Goal: Task Accomplishment & Management: Complete application form

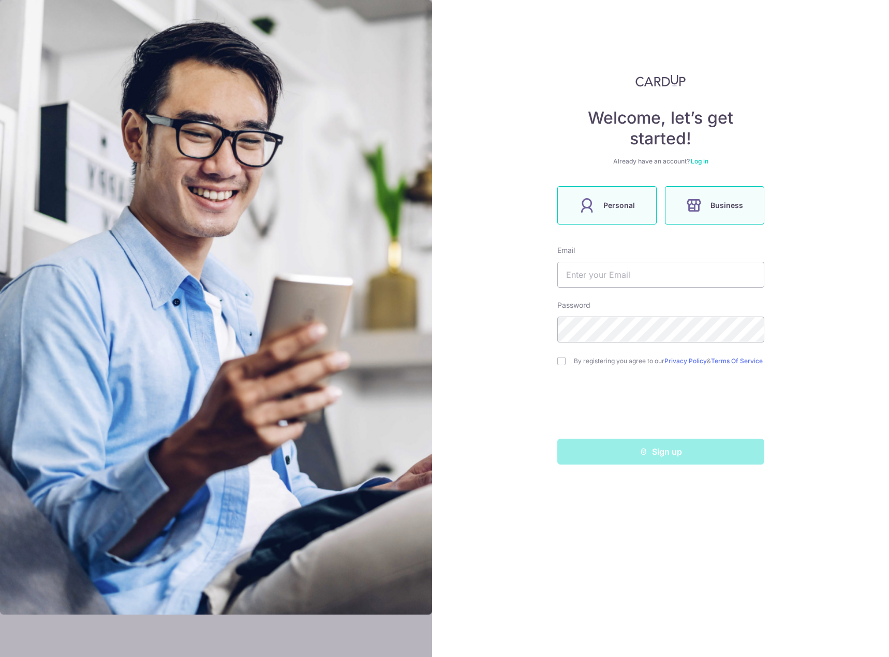
click at [567, 210] on label "Personal" at bounding box center [607, 205] width 99 height 38
click at [665, 273] on input "text" at bounding box center [661, 275] width 207 height 26
click at [813, 169] on div "Welcome, let’s get started! Already have an account? Log in Personal Business E…" at bounding box center [660, 328] width 457 height 657
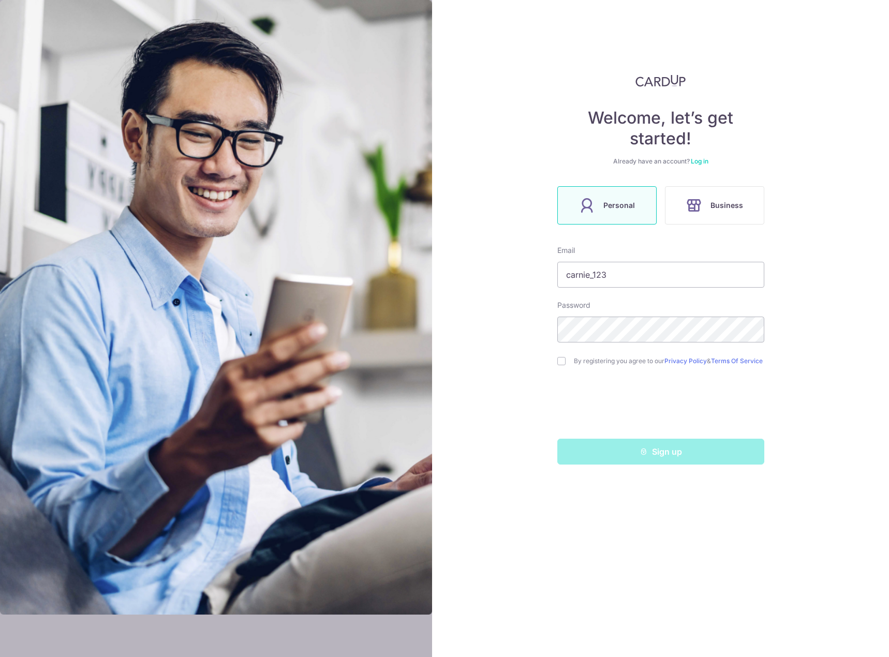
click at [560, 359] on div "By registering you agree to our Privacy Policy & Terms Of Service" at bounding box center [661, 361] width 207 height 12
drag, startPoint x: 591, startPoint y: 276, endPoint x: 880, endPoint y: 294, distance: 289.4
click at [880, 294] on div "Welcome, let’s get started! Already have an account? Log in Personal Business E…" at bounding box center [660, 328] width 457 height 657
type input "[EMAIL_ADDRESS][DOMAIN_NAME]"
click at [560, 361] on input "checkbox" at bounding box center [562, 361] width 8 height 8
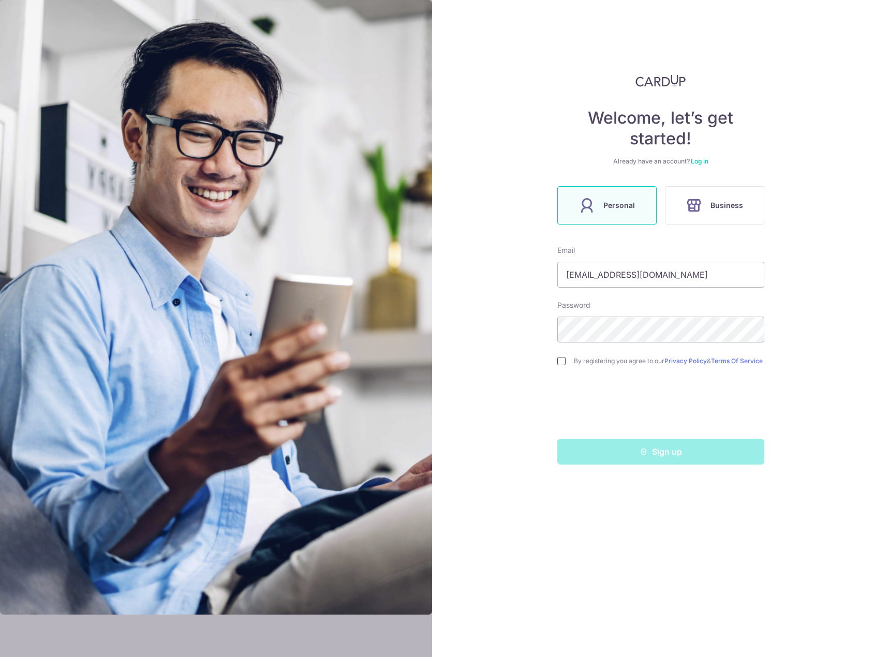
checkbox input "true"
click at [676, 455] on button "Sign up" at bounding box center [661, 452] width 207 height 26
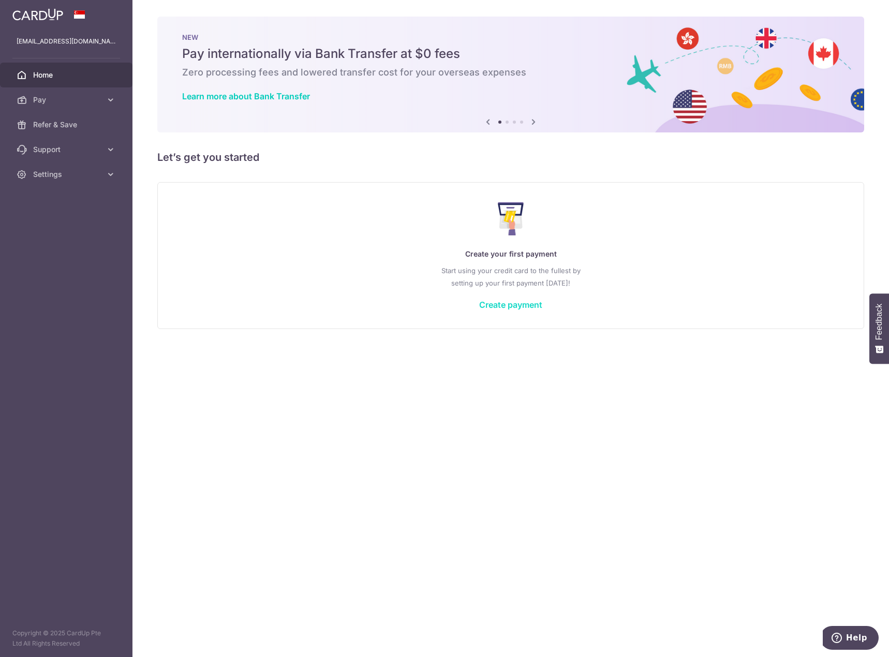
click at [502, 307] on link "Create payment" at bounding box center [510, 305] width 63 height 10
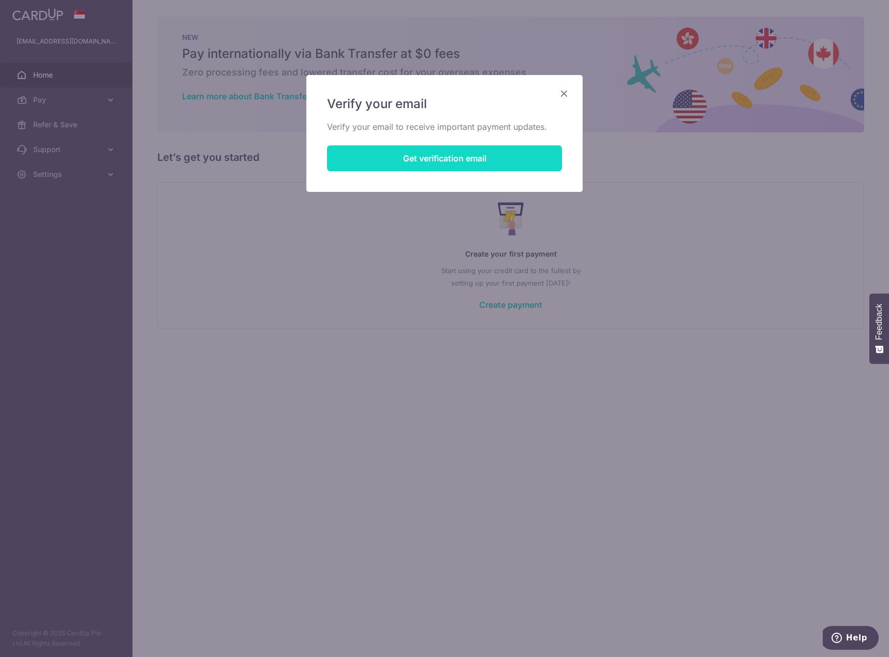
click at [454, 163] on button "Get verification email" at bounding box center [444, 158] width 235 height 26
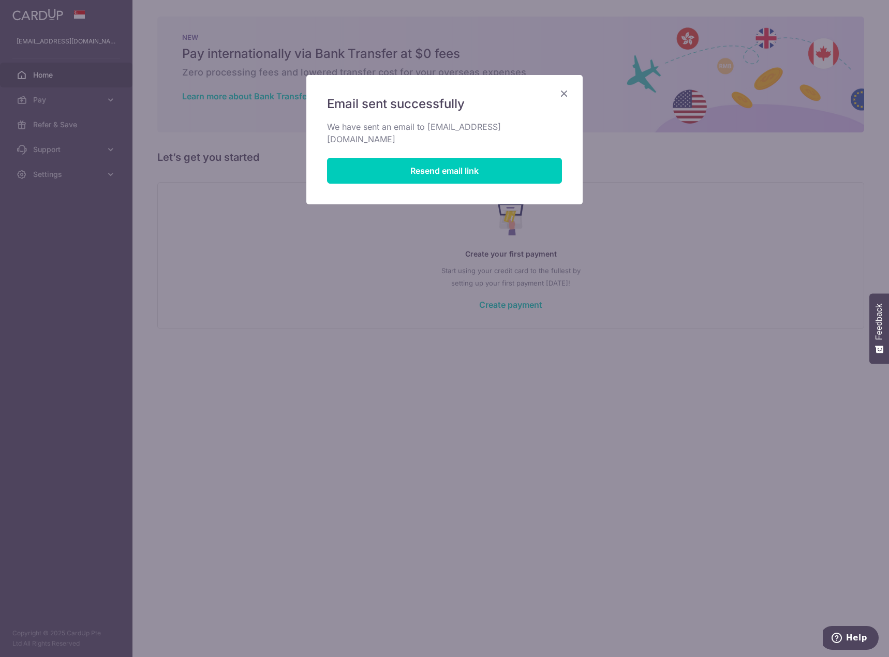
click at [564, 89] on icon "Close" at bounding box center [564, 93] width 12 height 13
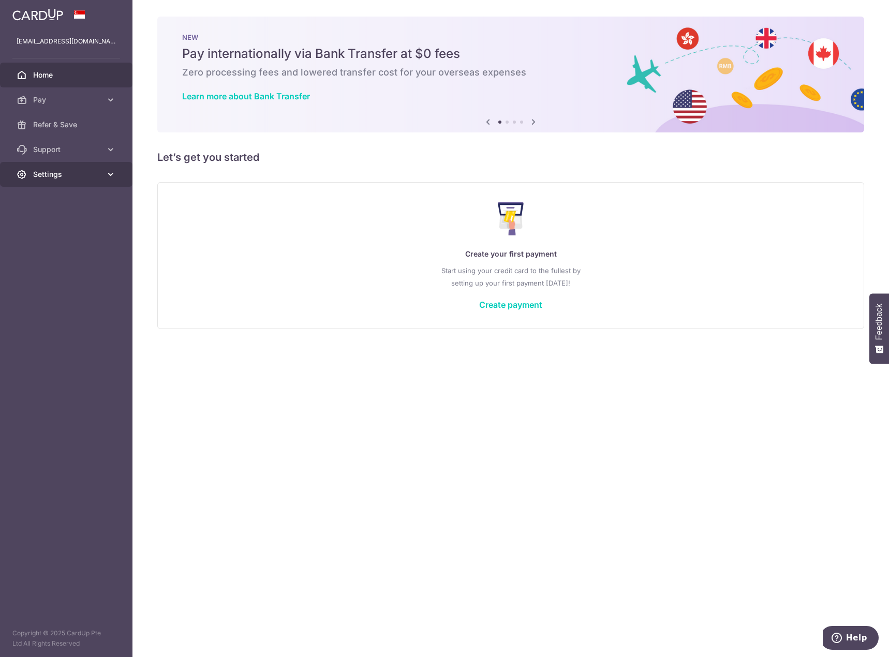
click at [102, 178] on link "Settings" at bounding box center [66, 174] width 133 height 25
click at [65, 105] on link "Pay" at bounding box center [66, 99] width 133 height 25
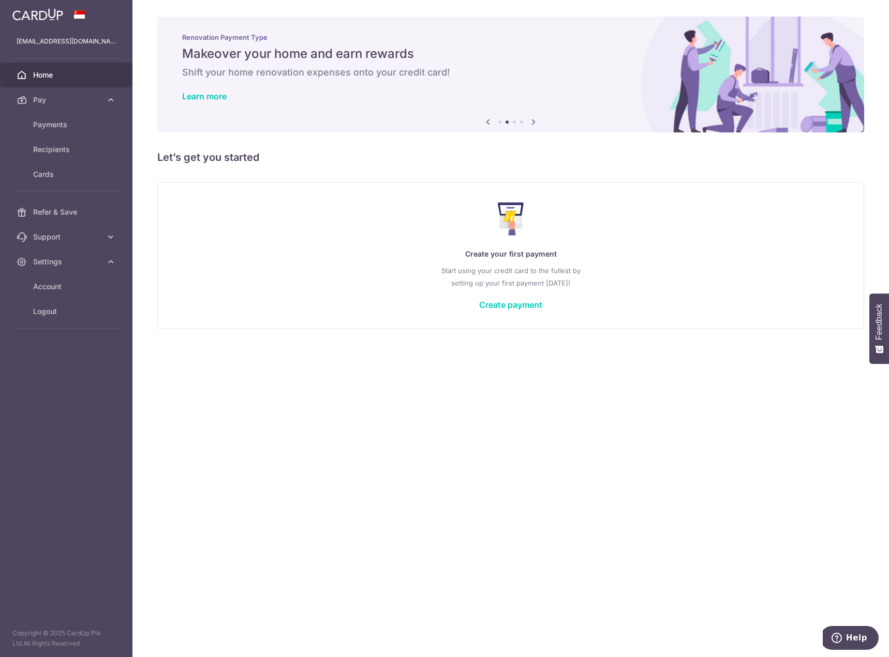
click at [377, 268] on p "Start using your credit card to the fullest by setting up your first payment to…" at bounding box center [511, 277] width 665 height 25
click at [34, 75] on span "Home" at bounding box center [67, 75] width 68 height 10
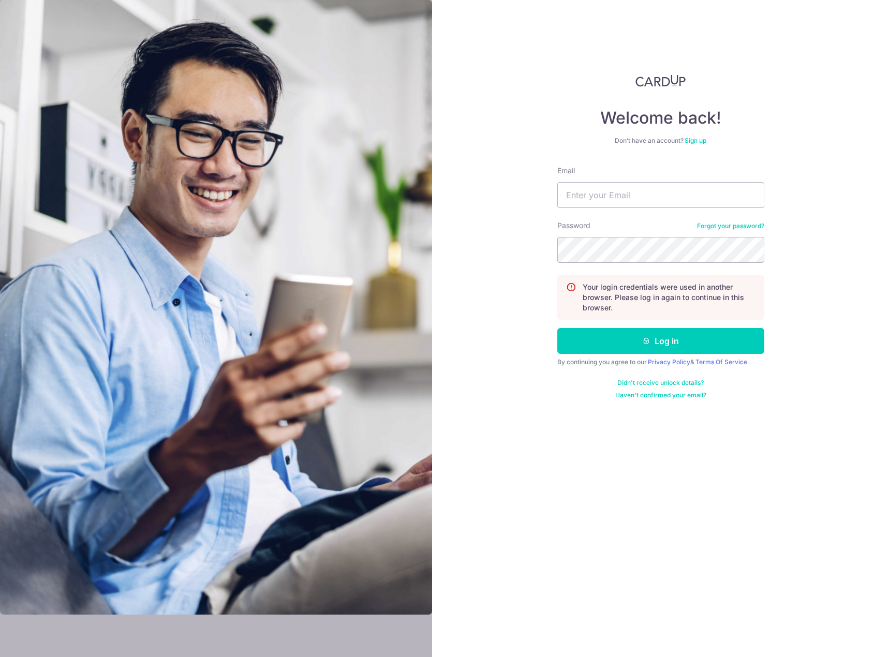
type input "[EMAIL_ADDRESS][DOMAIN_NAME]"
click at [636, 337] on button "Log in" at bounding box center [661, 341] width 207 height 26
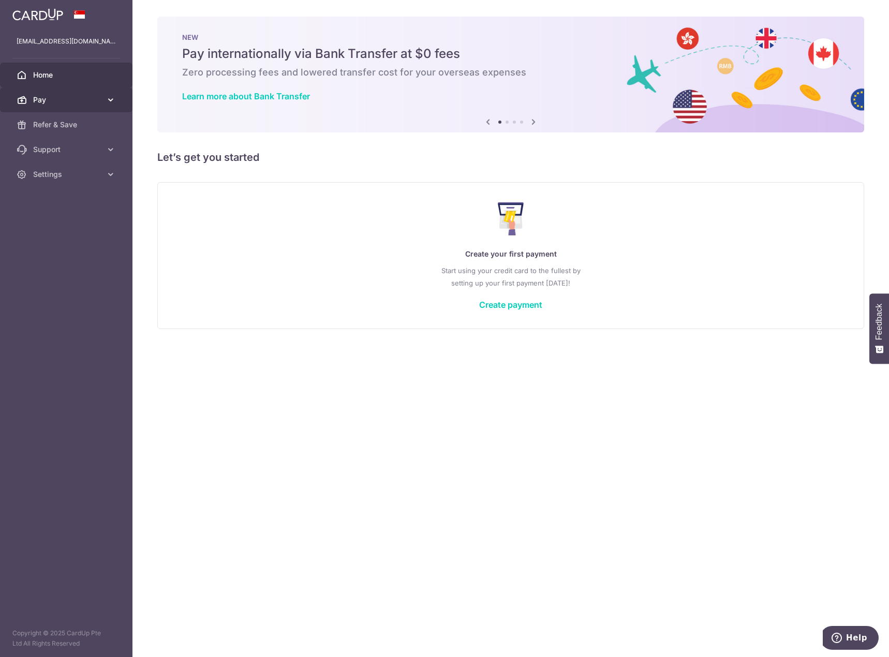
click at [49, 101] on span "Pay" at bounding box center [67, 100] width 68 height 10
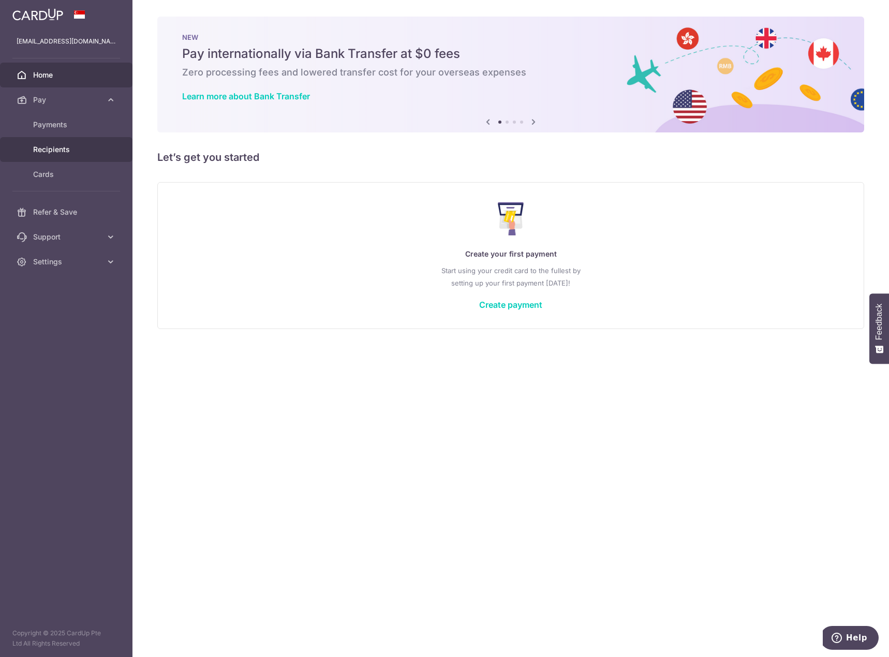
click at [60, 143] on link "Recipients" at bounding box center [66, 149] width 133 height 25
